Goal: Task Accomplishment & Management: Use online tool/utility

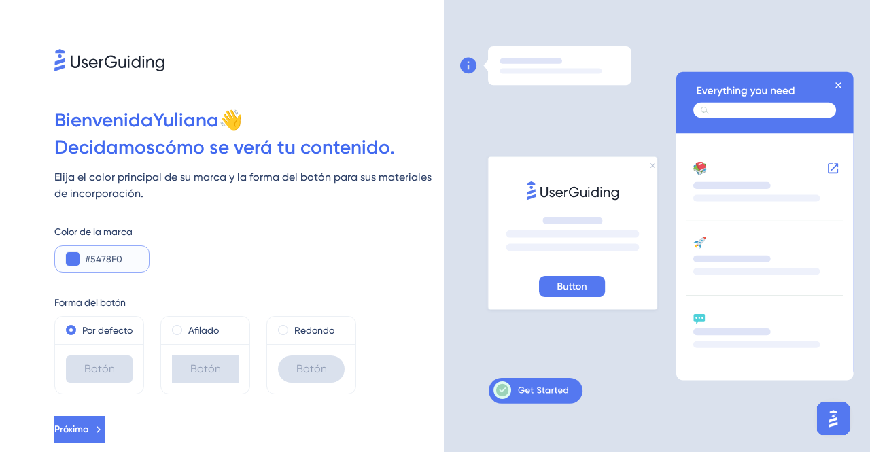
click at [71, 258] on button at bounding box center [73, 259] width 14 height 14
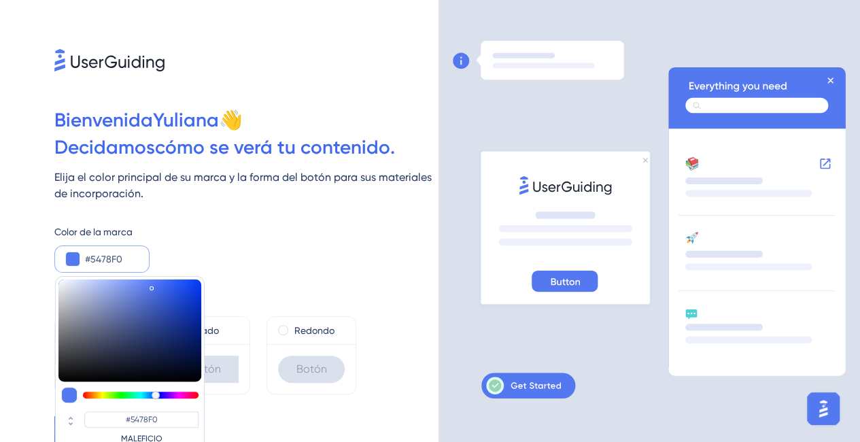
type input "#5473f0"
type input "#5473F0"
type input "#5463f0"
type input "#546EF0"
type input "#6154f0"
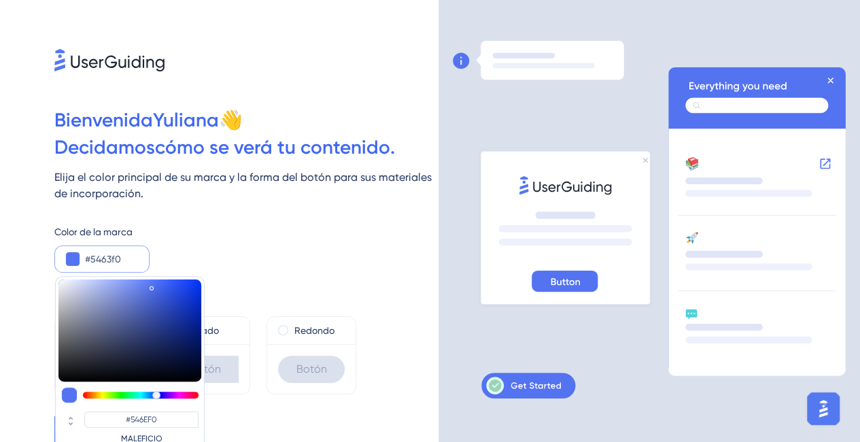
type input "#5463F0"
type input "#6654f0"
type input "#6154F0"
type input "#6c54f0"
type input "#6C54F0"
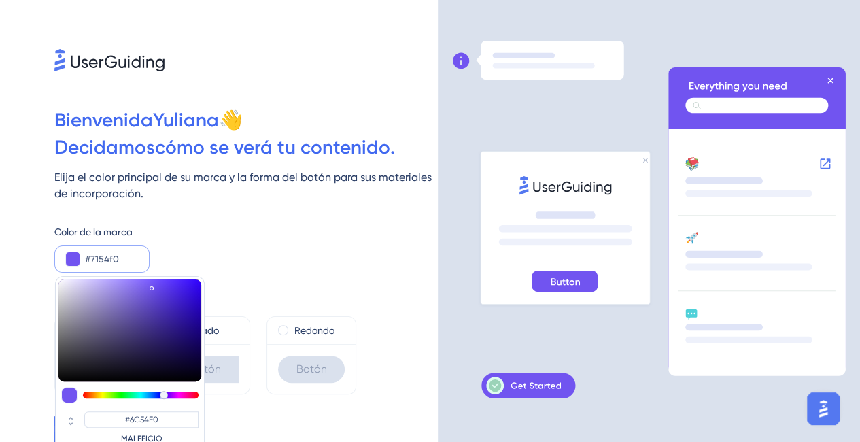
type input "#7c54f0"
type input "#7154F0"
type input "#8254f0"
type input "#7C54F0"
type input "#8754f0"
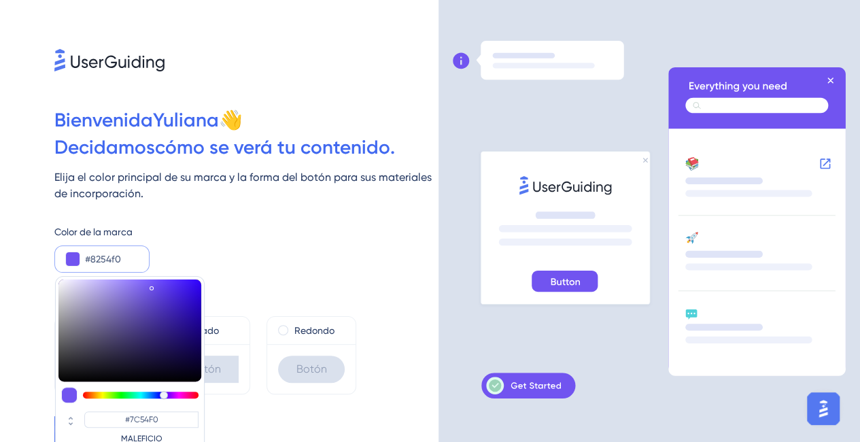
type input "#8254F0"
type input "#8d54f0"
type input "#8754F0"
type input "#9254f0"
type input "#9254F0"
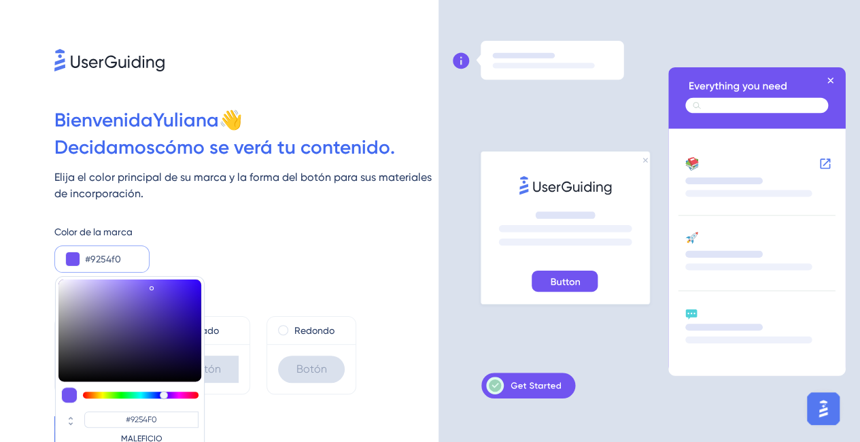
type input "#9854f0"
type input "#9854F0"
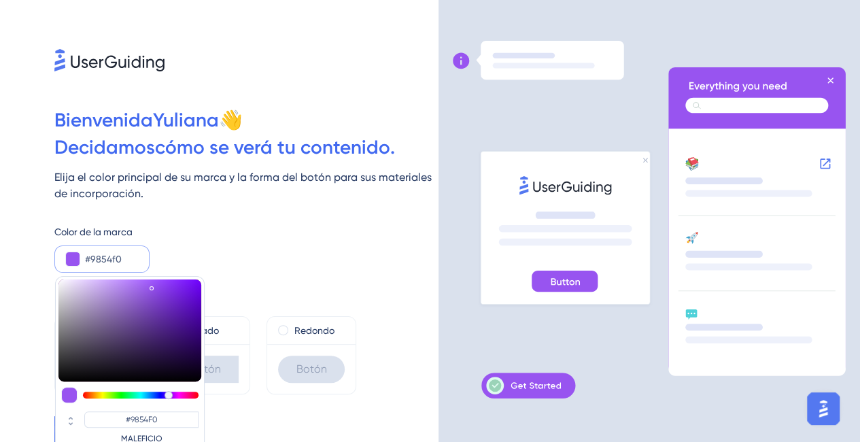
type input "#9d54f0"
type input "#9D54F0"
type input "#a854f0"
type input "#A854F0"
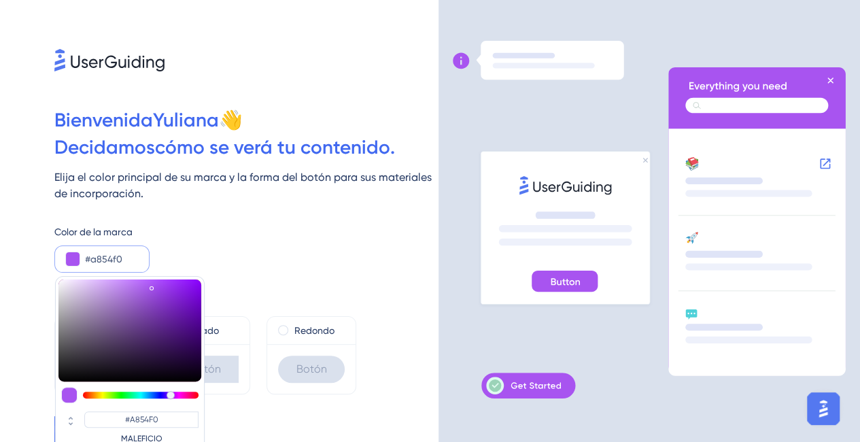
type input "#ae54f0"
type input "#AE54F0"
type input "#b354f0"
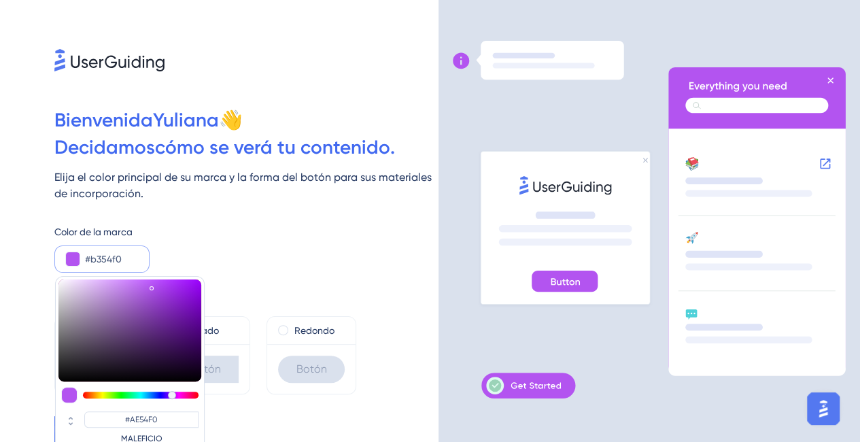
type input "#B354F0"
type input "#be54f0"
type input "#B954F0"
type input "#c454f0"
type input "#C454F0"
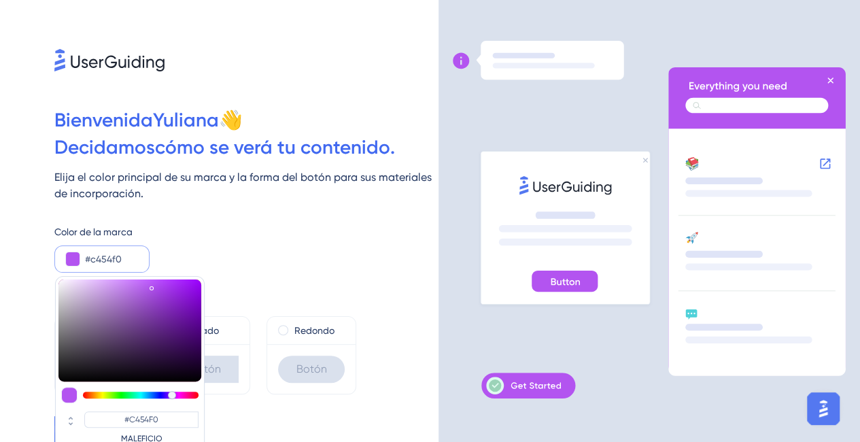
type input "#c954f0"
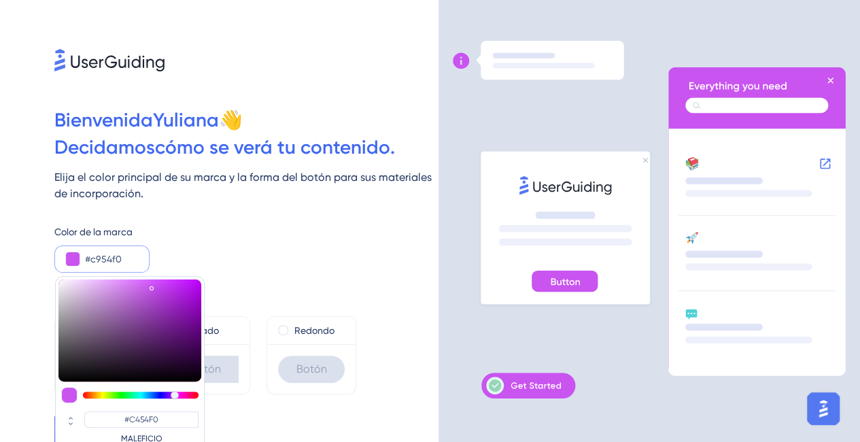
type input "#C954F0"
drag, startPoint x: 156, startPoint y: 395, endPoint x: 174, endPoint y: 397, distance: 18.5
click at [174, 397] on div at bounding box center [175, 395] width 8 height 8
type input "#c752ef"
type input "#C752EF"
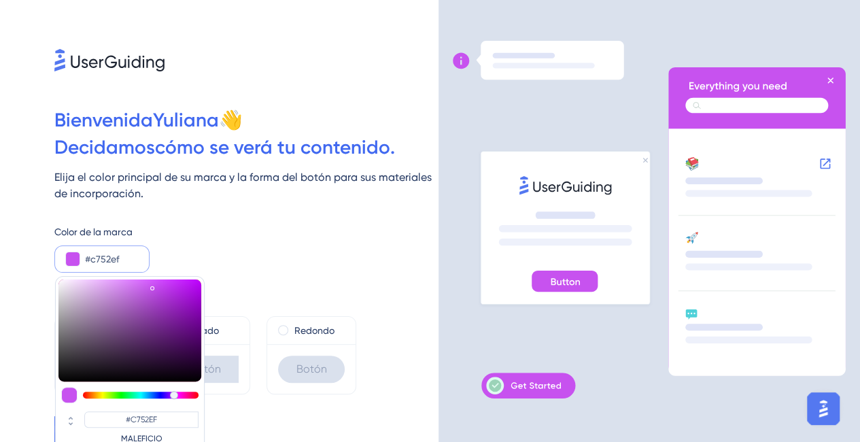
type input "#c859ef"
type input "#C859EF"
type input "#cb6ced"
type input "#CB6CED"
type input "#ce79ed"
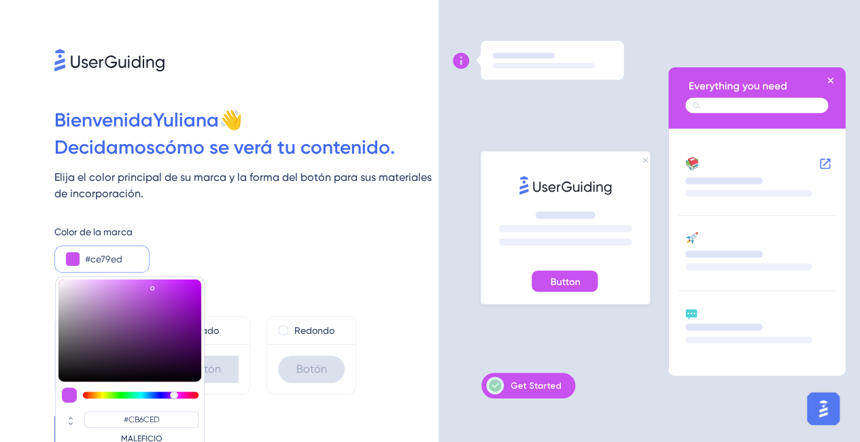
type input "#CE79ED"
type input "#d287ed"
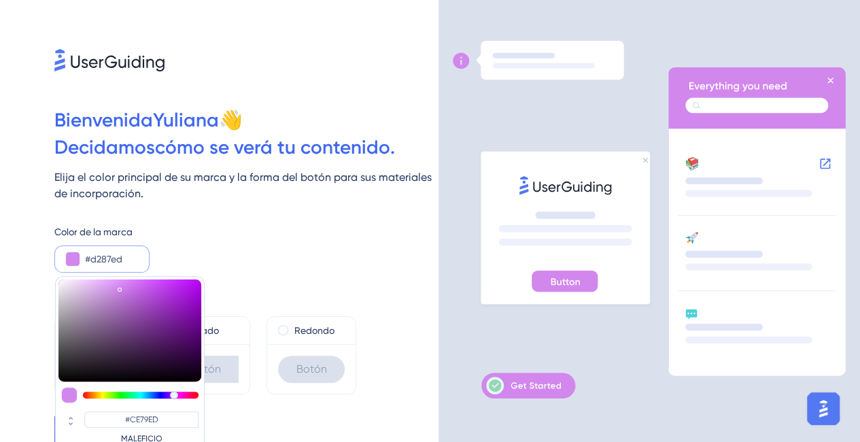
type input "#D287ED"
type input "#d391eb"
type input "#D391EB"
type input "#d193e8"
type input "#D193E8"
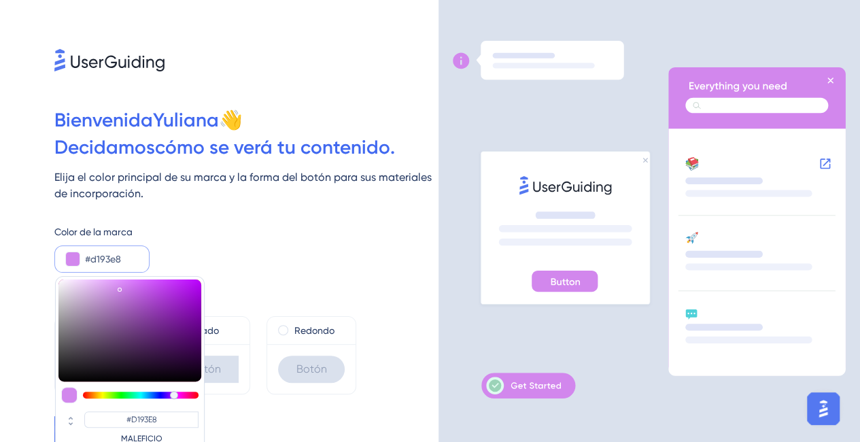
type input "#d298e8"
type input "#D298E8"
type input "#d29ae8"
type input "#D29AE8"
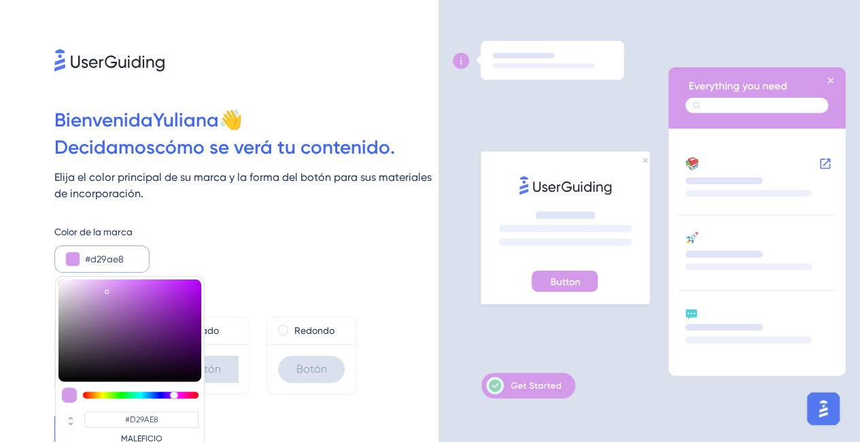
type input "#d19be6"
type input "#D19BE6"
drag, startPoint x: 152, startPoint y: 285, endPoint x: 105, endPoint y: 289, distance: 47.0
click at [105, 289] on div at bounding box center [106, 291] width 2 height 5
click at [279, 407] on div "[PERSON_NAME] 👋 Decidamos cómo se verá tu contenido . Elija el color principal …" at bounding box center [219, 221] width 438 height 442
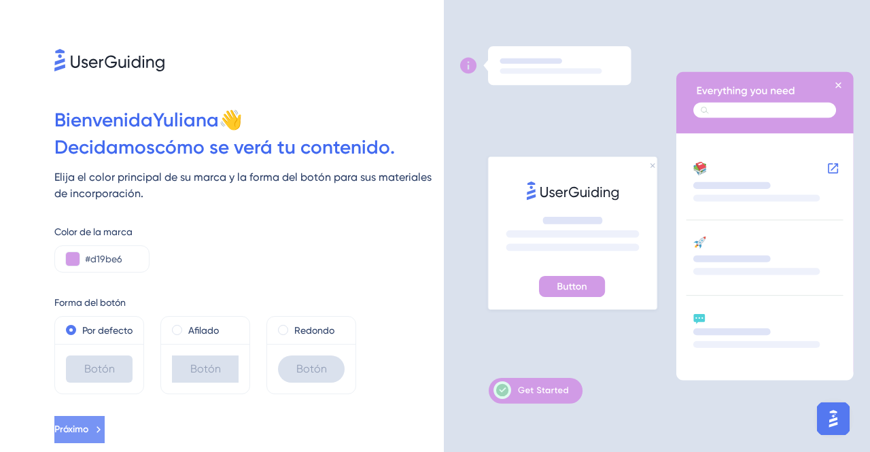
click at [88, 433] on font "Próximo" at bounding box center [71, 429] width 34 height 12
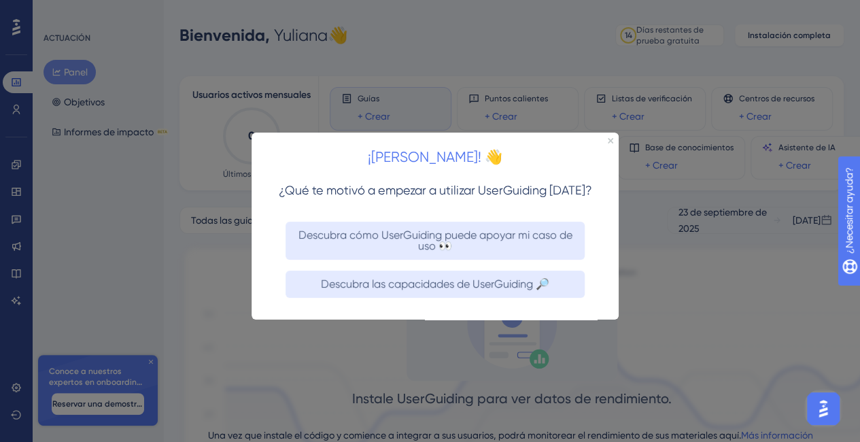
click at [613, 137] on div "¡[PERSON_NAME]! 👋" at bounding box center [434, 153] width 367 height 42
click at [610, 141] on icon "Cerrar vista previa" at bounding box center [609, 140] width 5 height 5
